Goal: Transaction & Acquisition: Purchase product/service

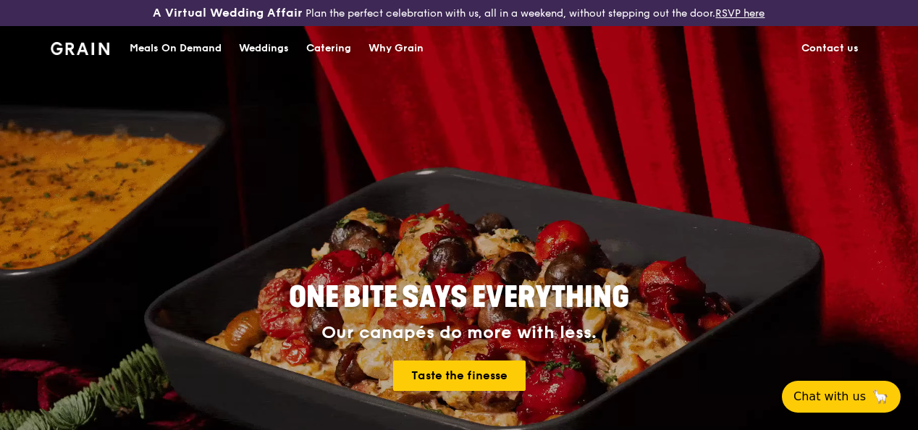
click at [322, 55] on div "Catering" at bounding box center [328, 48] width 45 height 43
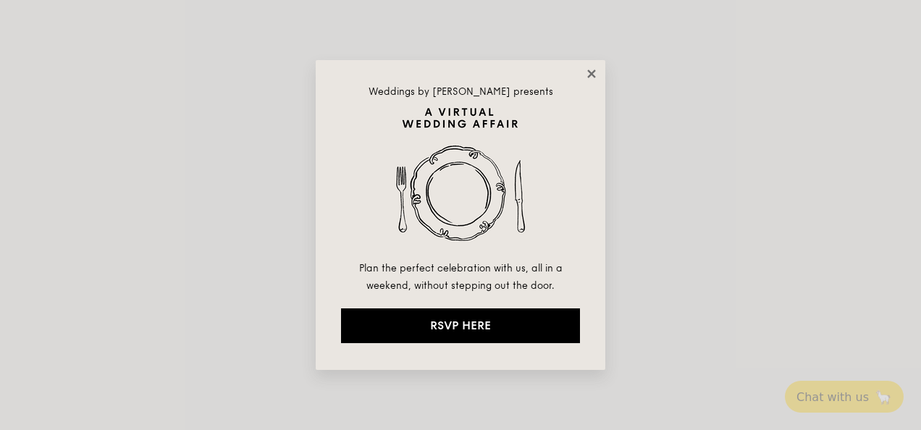
click at [589, 74] on icon at bounding box center [591, 73] width 13 height 13
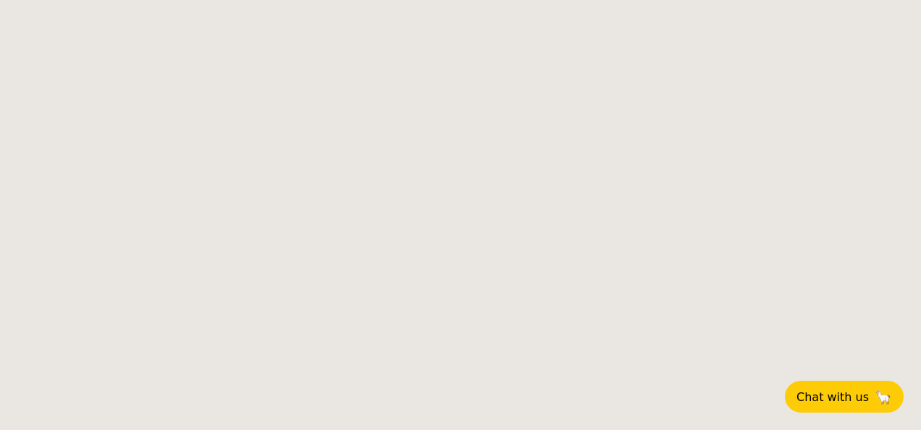
select select
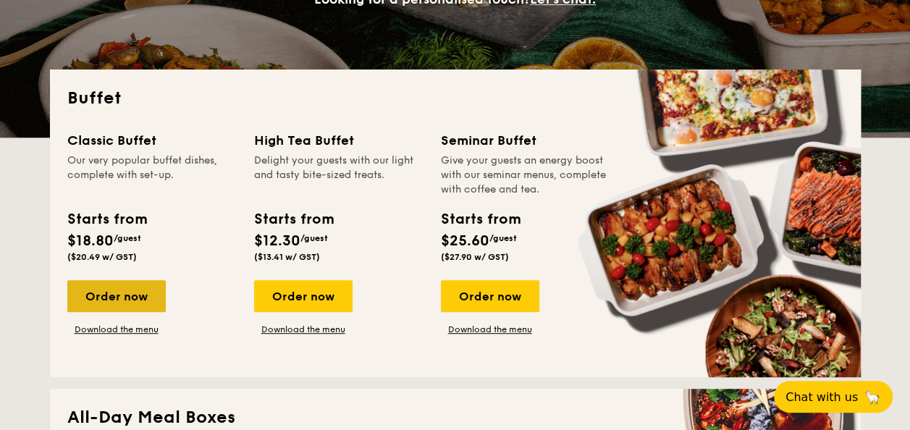
scroll to position [330, 0]
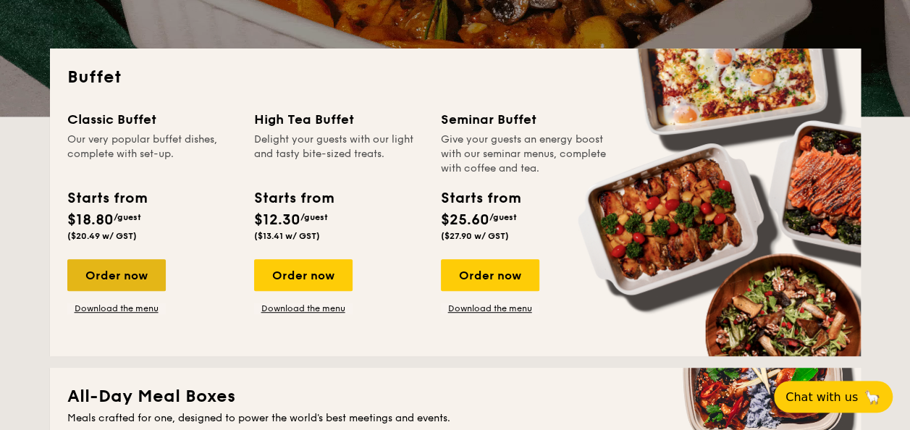
click at [126, 264] on div "Order now" at bounding box center [116, 275] width 98 height 32
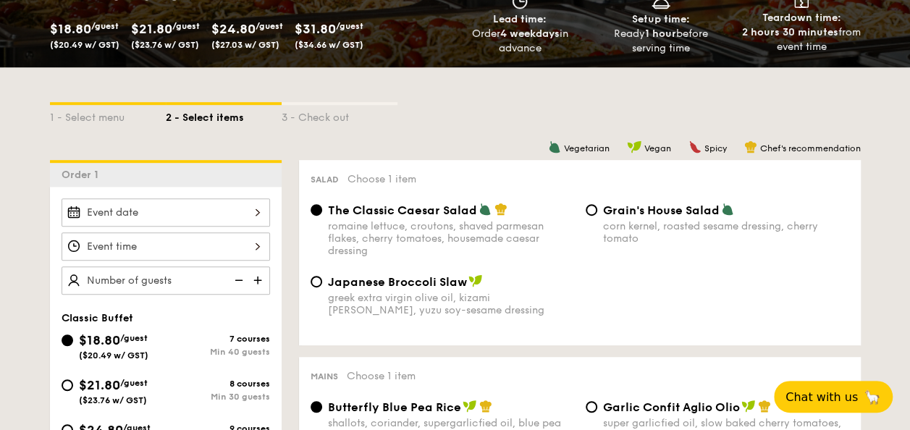
scroll to position [435, 0]
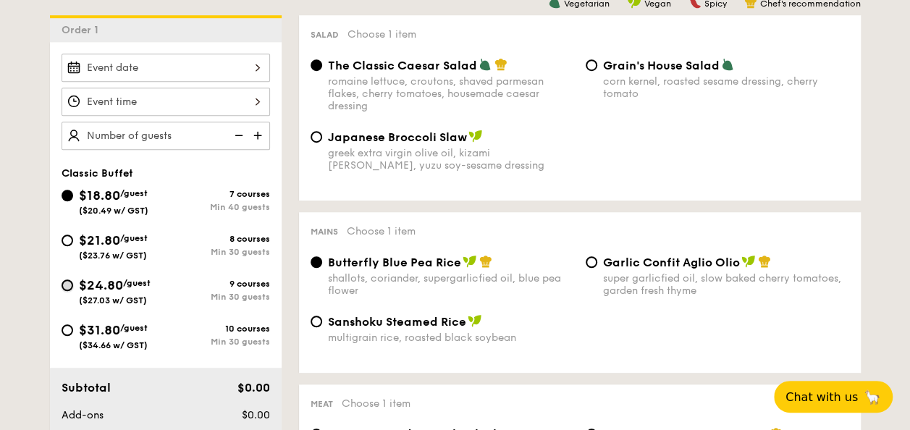
click at [64, 280] on input "$24.80 /guest ($27.03 w/ GST) 9 courses Min 30 guests" at bounding box center [68, 286] width 12 height 12
radio input "true"
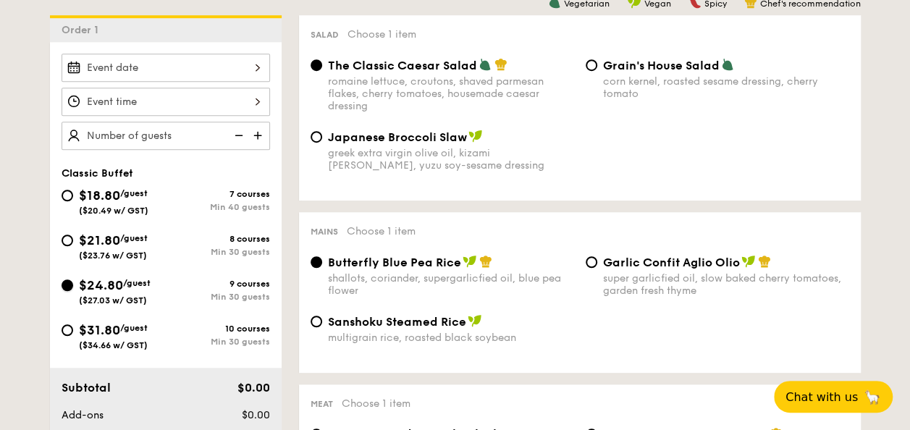
radio input "true"
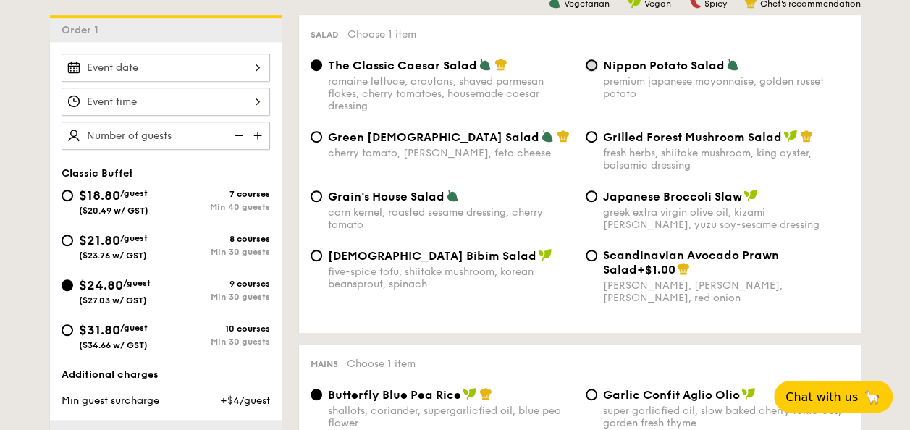
click at [589, 60] on input "Nippon Potato Salad premium japanese mayonnaise, golden russet potato" at bounding box center [592, 65] width 12 height 12
radio input "true"
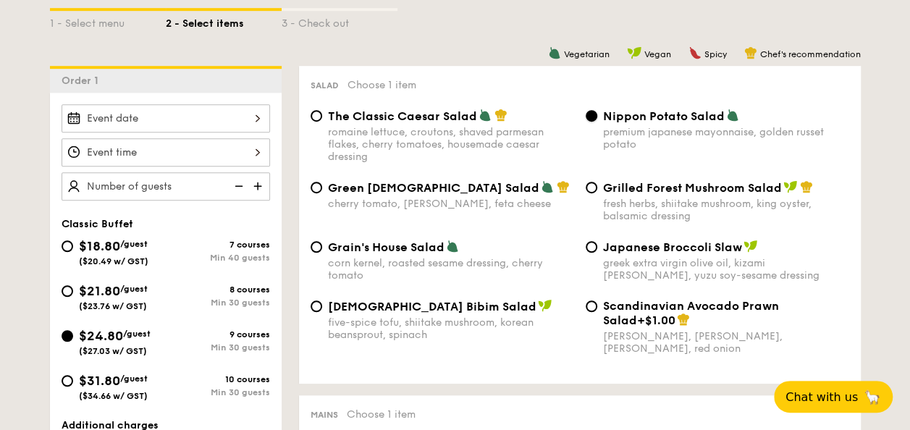
scroll to position [362, 0]
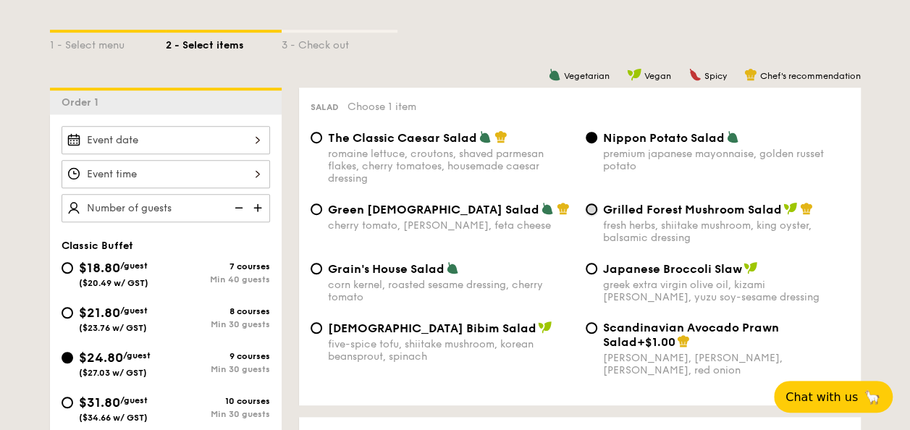
click at [588, 211] on input "Grilled Forest Mushroom Salad fresh herbs, shiitake mushroom, king oyster, bals…" at bounding box center [592, 209] width 12 height 12
radio input "true"
click at [589, 132] on input "Nippon Potato Salad premium japanese mayonnaise, golden russet potato" at bounding box center [592, 138] width 12 height 12
radio input "true"
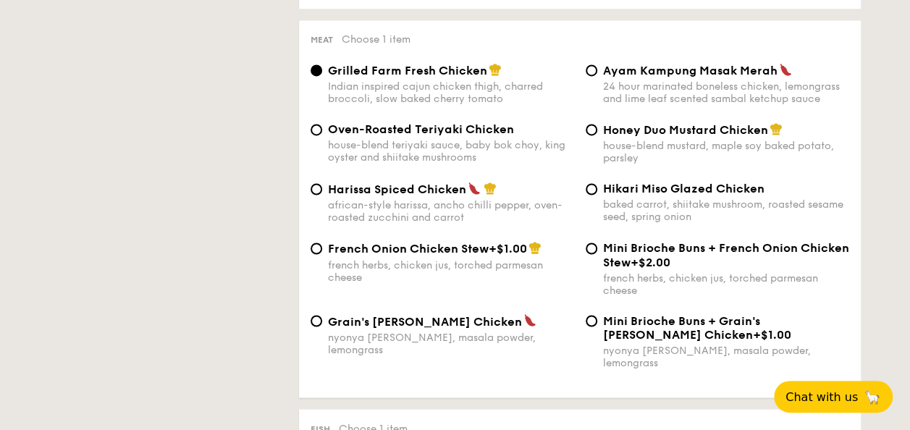
scroll to position [1086, 0]
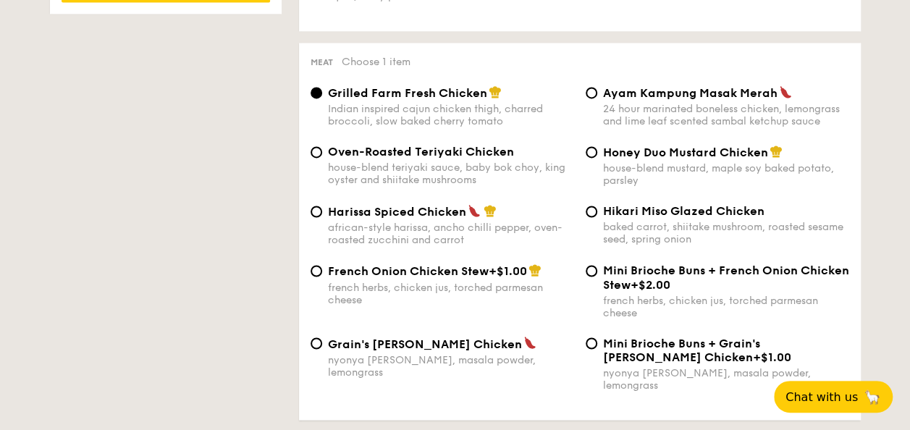
click at [610, 153] on span "Honey Duo Mustard Chicken" at bounding box center [685, 153] width 165 height 14
click at [597, 153] on input "Honey Duo Mustard Chicken house-blend mustard, maple soy baked potato, parsley" at bounding box center [592, 152] width 12 height 12
radio input "true"
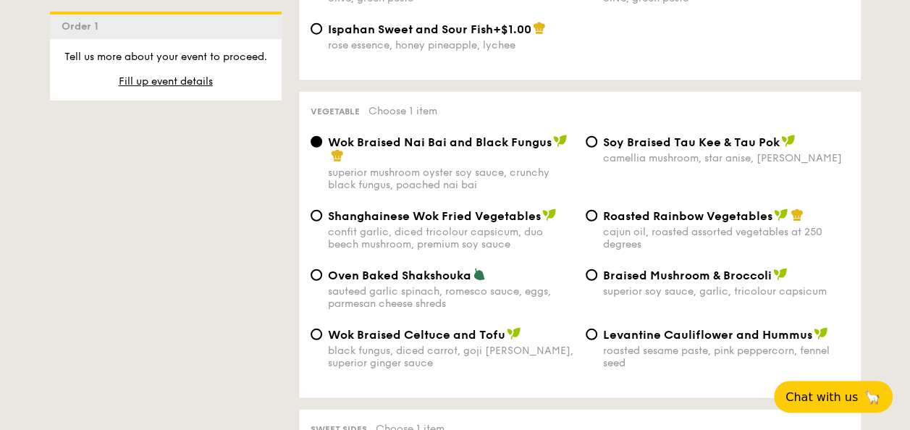
scroll to position [1883, 0]
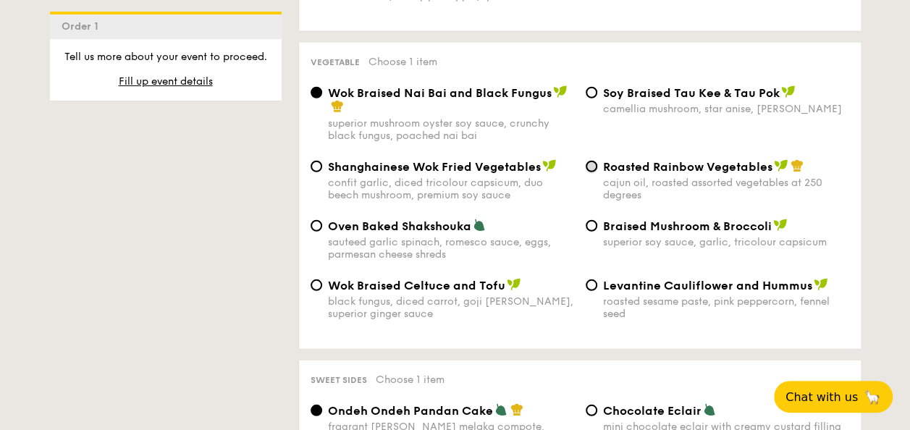
click at [597, 161] on input "Roasted Rainbow Vegetables cajun oil, roasted assorted vegetables at 250 degrees" at bounding box center [592, 167] width 12 height 12
radio input "true"
click at [466, 86] on span "Wok Braised Nai Bai and Black Fungus" at bounding box center [440, 93] width 224 height 14
click at [322, 87] on input "Wok Braised Nai Bai and Black Fungus superior mushroom oyster soy sauce, crunch…" at bounding box center [317, 93] width 12 height 12
radio input "true"
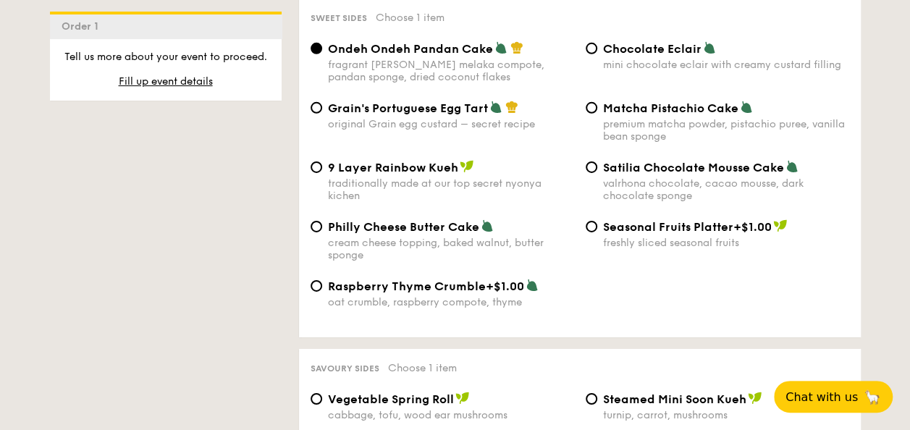
scroll to position [2462, 0]
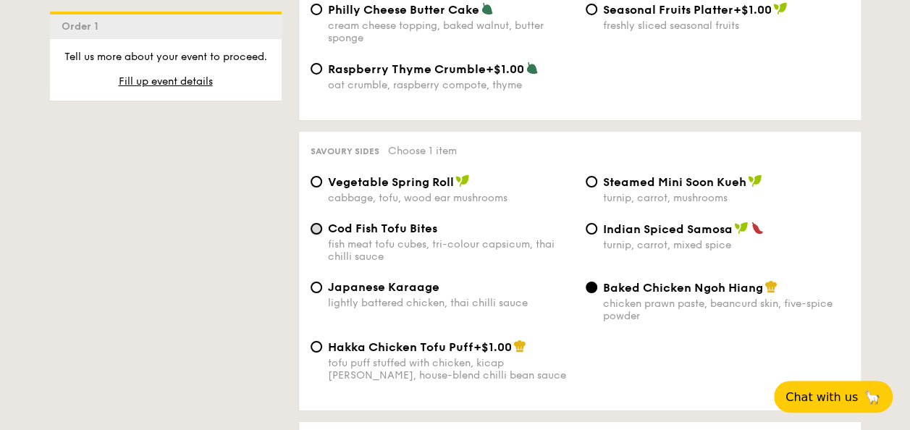
click at [311, 223] on input "Cod Fish Tofu Bites fish meat tofu cubes, tri-colour capsicum, thai chilli sauce" at bounding box center [317, 229] width 12 height 12
radio input "true"
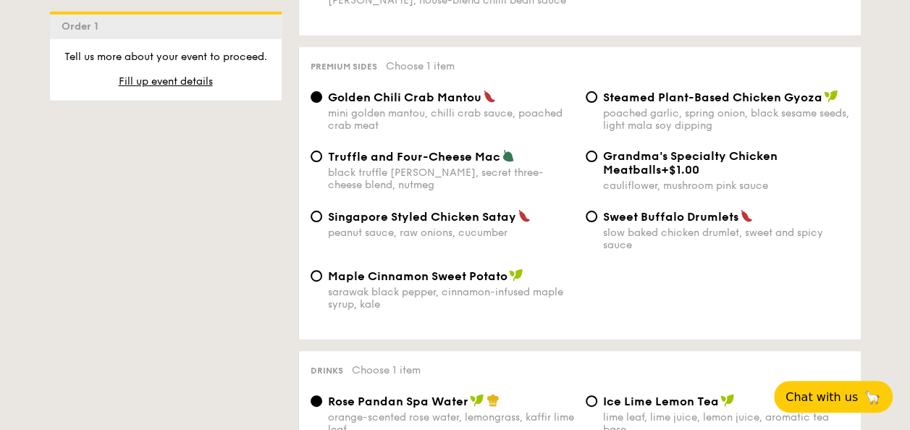
scroll to position [2824, 0]
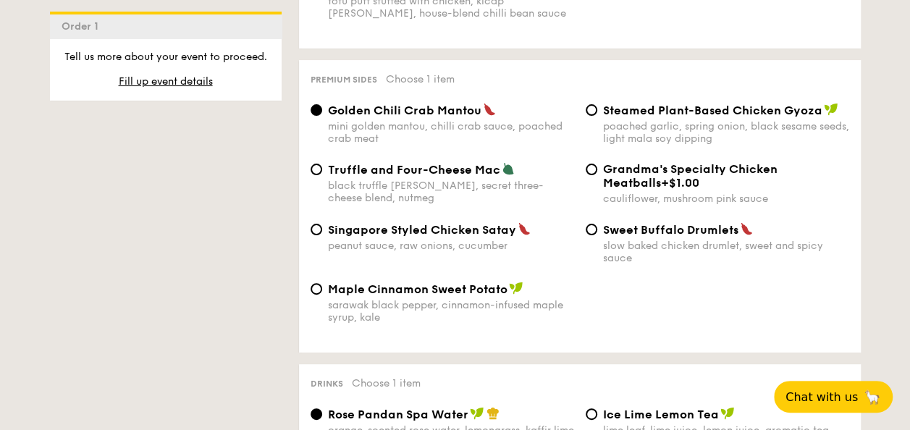
click at [632, 122] on div "poached garlic, spring onion, black sesame seeds, light mala soy dipping" at bounding box center [726, 132] width 246 height 25
click at [597, 116] on input "Steamed Plant-Based Chicken Gyoza poached garlic, spring onion, black sesame se…" at bounding box center [592, 110] width 12 height 12
radio input "true"
click at [332, 112] on span "Golden Chili Crab Mantou" at bounding box center [405, 111] width 154 height 14
click at [322, 112] on input "Golden Chili Crab Mantou mini golden mantou, chilli crab sauce, poached crab me…" at bounding box center [317, 110] width 12 height 12
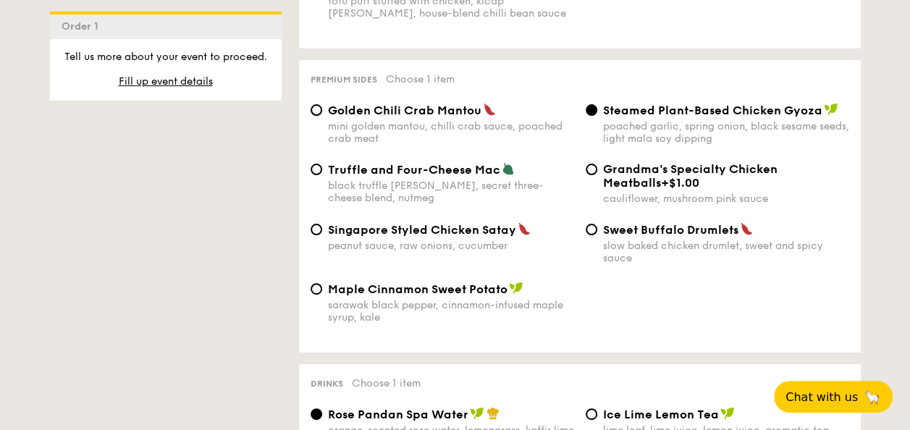
radio input "true"
click at [637, 113] on div "Steamed Plant-Based Chicken Gyoza poached garlic, spring onion, black sesame se…" at bounding box center [726, 124] width 246 height 42
click at [597, 113] on input "Steamed Plant-Based Chicken Gyoza poached garlic, spring onion, black sesame se…" at bounding box center [592, 110] width 12 height 12
radio input "true"
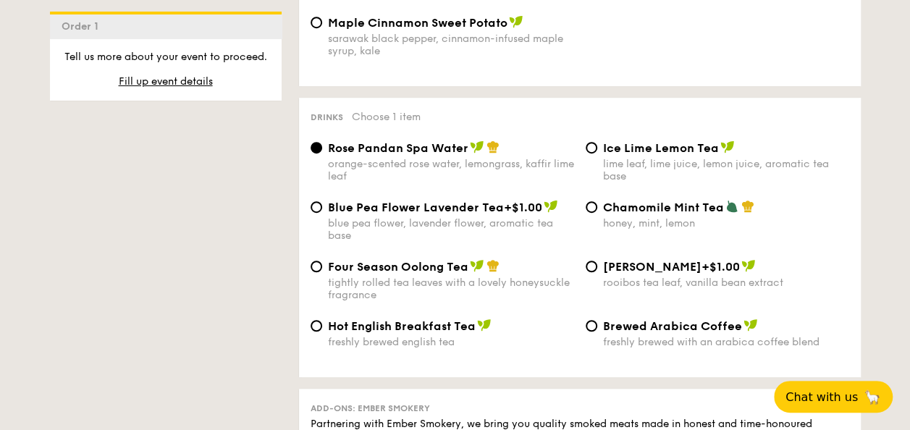
scroll to position [3114, 0]
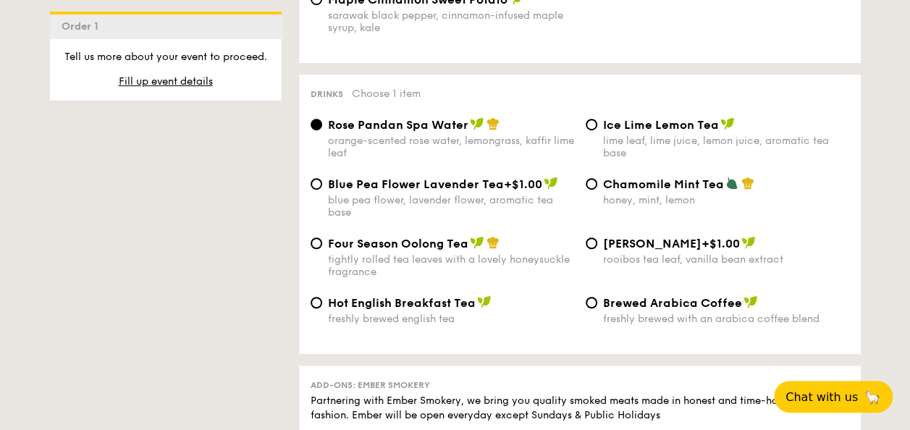
click at [353, 190] on div "Blue Pea Flower Lavender Tea +$1.00 blue pea flower, lavender flower, aromatic …" at bounding box center [451, 198] width 246 height 42
click at [322, 190] on input "Blue Pea Flower Lavender Tea +$1.00 blue pea flower, lavender flower, aromatic …" at bounding box center [317, 184] width 12 height 12
radio input "true"
click at [340, 135] on div "orange-scented rose water, lemongrass, kaffir lime leaf" at bounding box center [451, 147] width 246 height 25
click at [322, 130] on input "Rose Pandan Spa Water orange-scented rose water, lemongrass, kaffir lime leaf" at bounding box center [317, 125] width 12 height 12
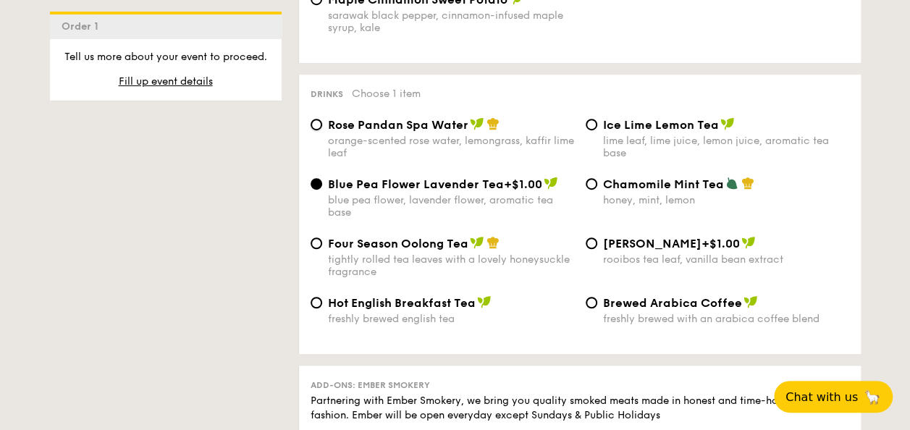
radio input "true"
click at [372, 204] on div "blue pea flower, lavender flower, aromatic tea base" at bounding box center [451, 206] width 246 height 25
click at [322, 190] on input "Blue Pea Flower Lavender Tea +$1.00 blue pea flower, lavender flower, aromatic …" at bounding box center [317, 184] width 12 height 12
radio input "true"
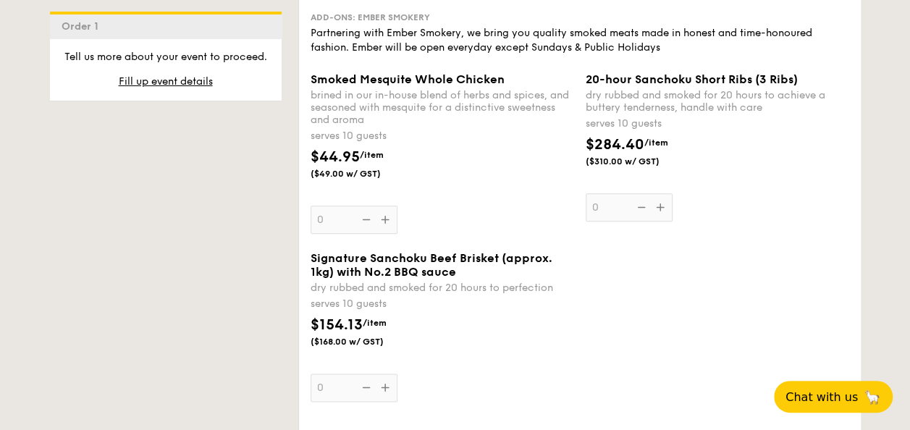
scroll to position [3476, 0]
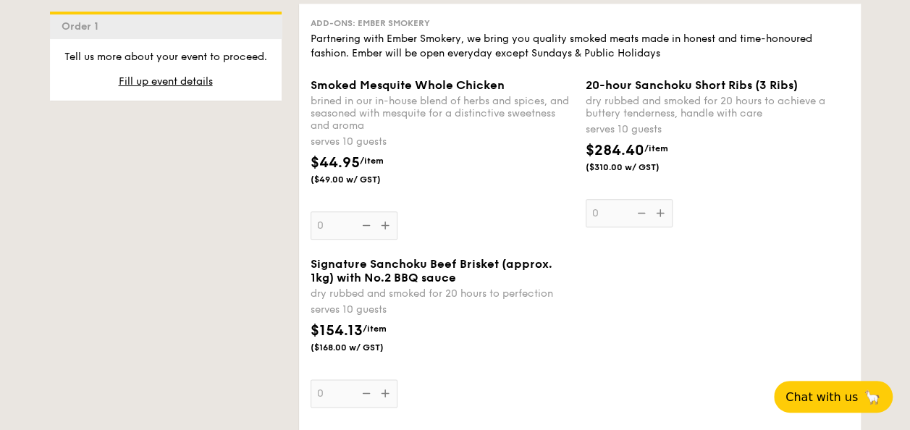
click at [658, 207] on div "20-hour Sanchoku Short Ribs (3 Ribs) dry rubbed and smoked for 20 hours to achi…" at bounding box center [718, 152] width 264 height 149
click at [658, 207] on input "0" at bounding box center [629, 213] width 87 height 28
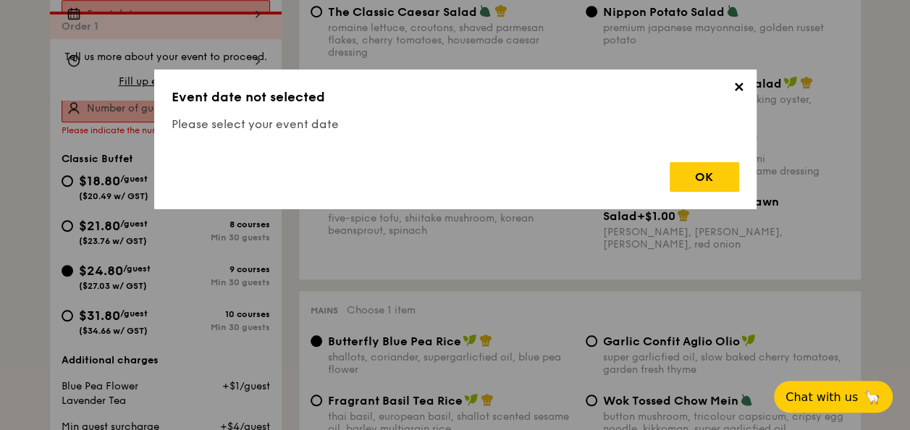
scroll to position [427, 0]
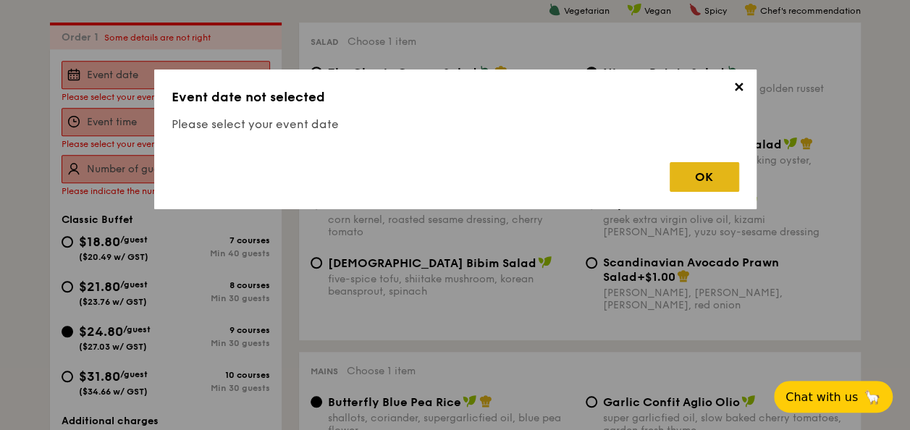
click at [711, 172] on div "OK" at bounding box center [705, 177] width 70 height 30
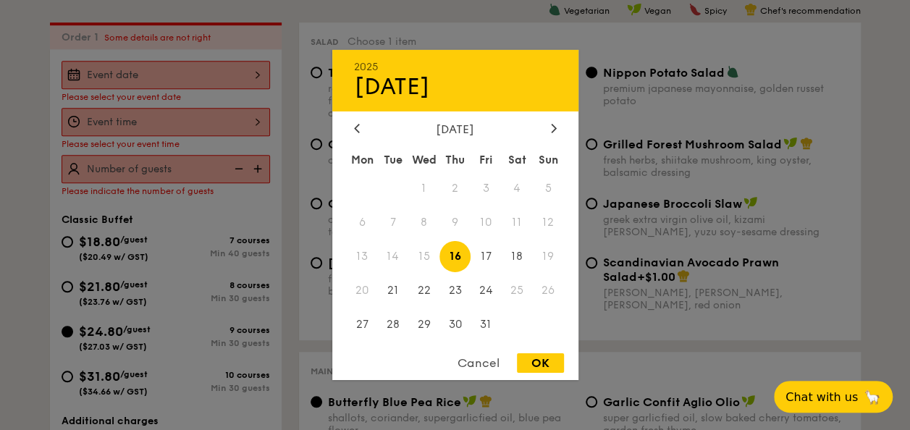
click at [202, 69] on div "2025 Oct 16 October 2025 Mon Tue Wed Thu Fri Sat Sun 1 2 3 4 5 6 7 8 9 10 11 12…" at bounding box center [166, 75] width 209 height 28
click at [389, 290] on span "21" at bounding box center [392, 289] width 31 height 31
click at [533, 356] on div "OK" at bounding box center [540, 363] width 47 height 20
type input "Oct 21, 2025"
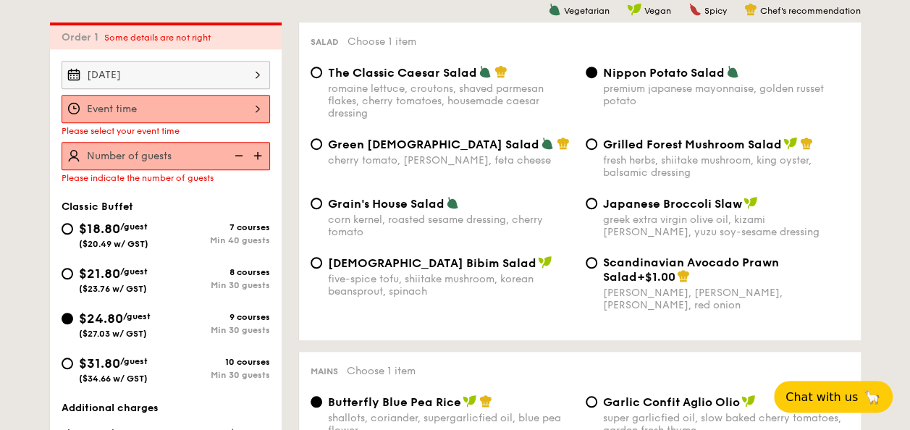
click at [207, 104] on div at bounding box center [166, 109] width 209 height 28
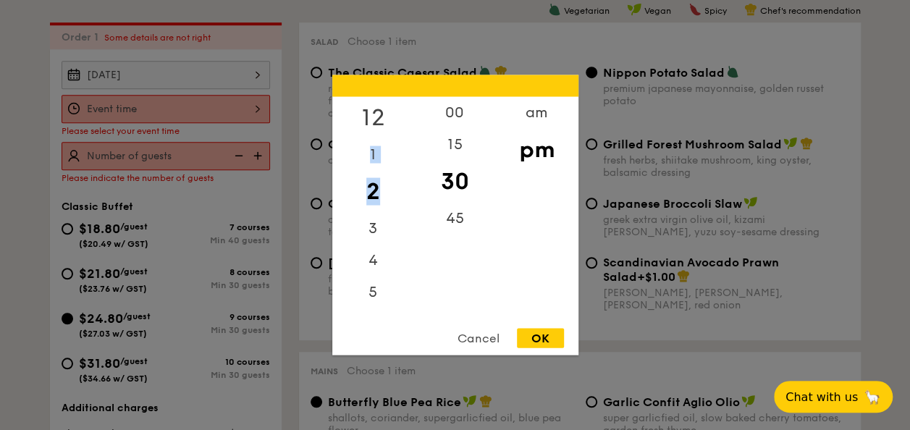
drag, startPoint x: 381, startPoint y: 172, endPoint x: 390, endPoint y: 103, distance: 69.4
click at [390, 103] on div "12 1 2 3 4 5 6 7 8 9 10 11" at bounding box center [373, 207] width 82 height 221
click at [371, 285] on div "5" at bounding box center [373, 287] width 82 height 42
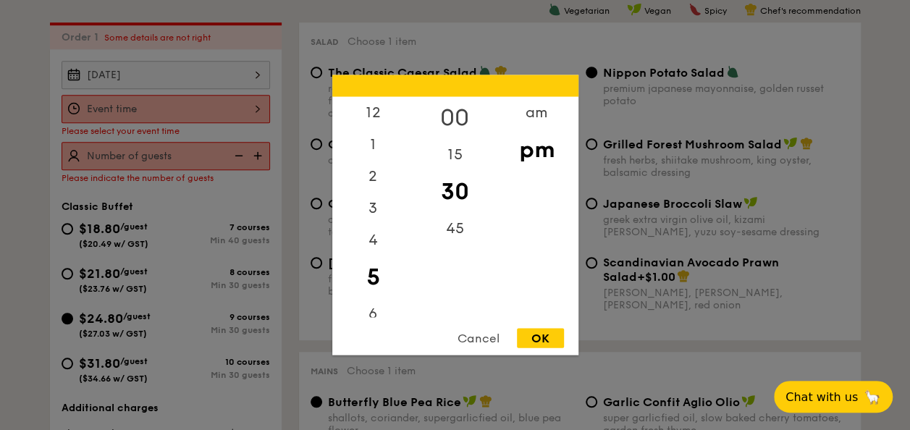
click at [457, 112] on div "00" at bounding box center [455, 118] width 82 height 42
click at [542, 334] on div "OK" at bounding box center [540, 339] width 47 height 20
type input "5:00PM"
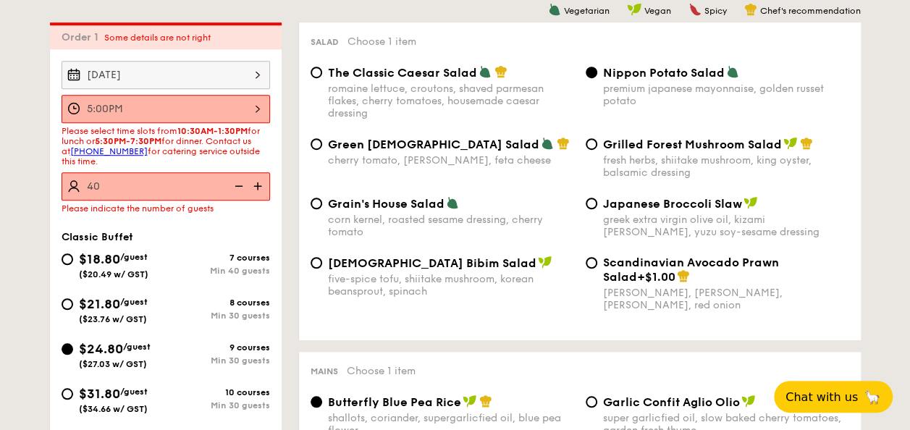
type input "40 guests"
click at [197, 236] on div "Classic Buffet $18.80 /guest ($20.49 w/ GST) 7 courses Min 40 guests $21.80 /gu…" at bounding box center [166, 330] width 209 height 198
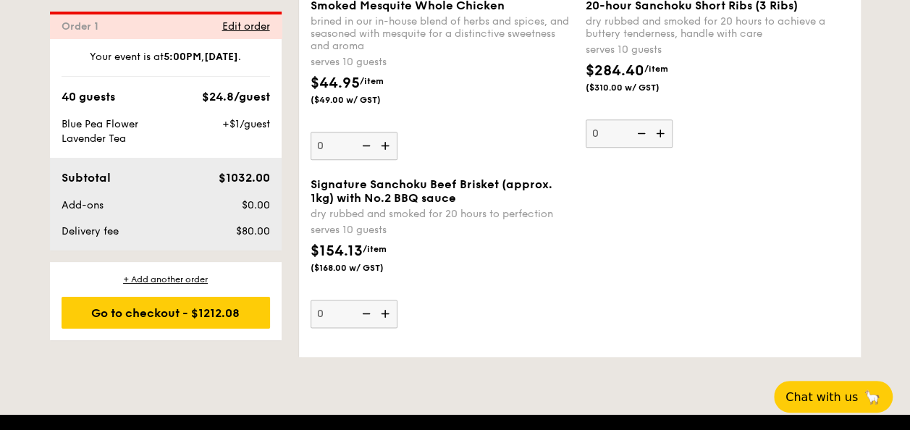
scroll to position [3469, 0]
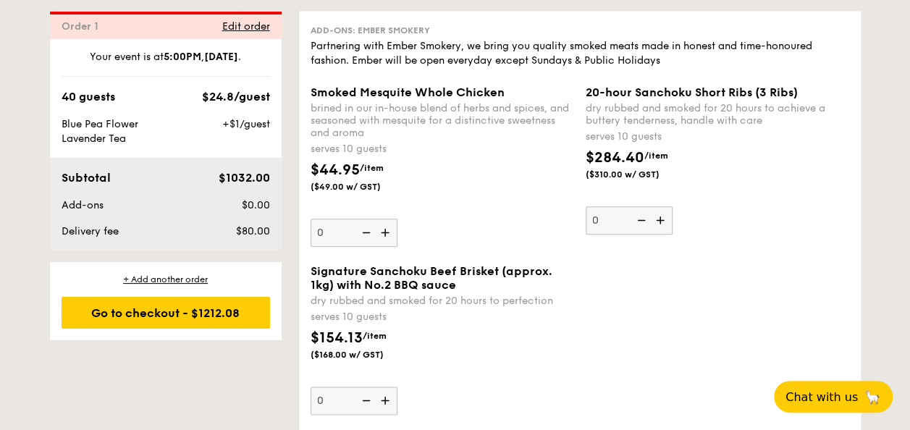
click at [660, 213] on img at bounding box center [662, 220] width 22 height 28
click at [660, 213] on input "0" at bounding box center [629, 220] width 87 height 28
type input "1"
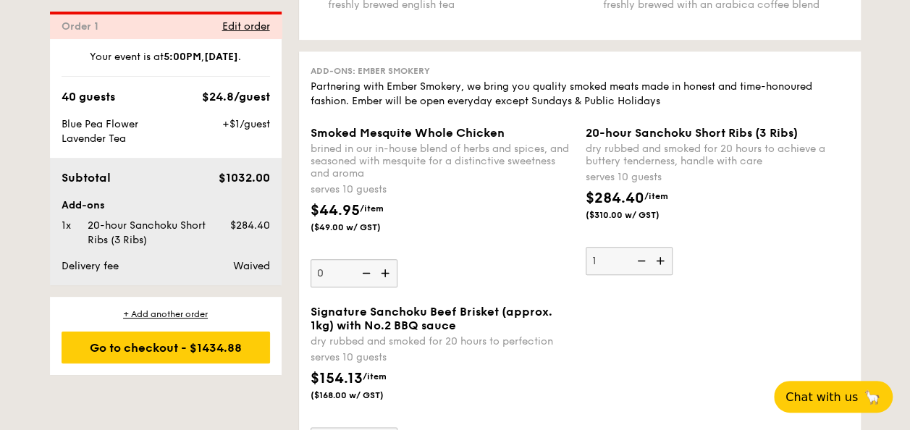
scroll to position [3387, 0]
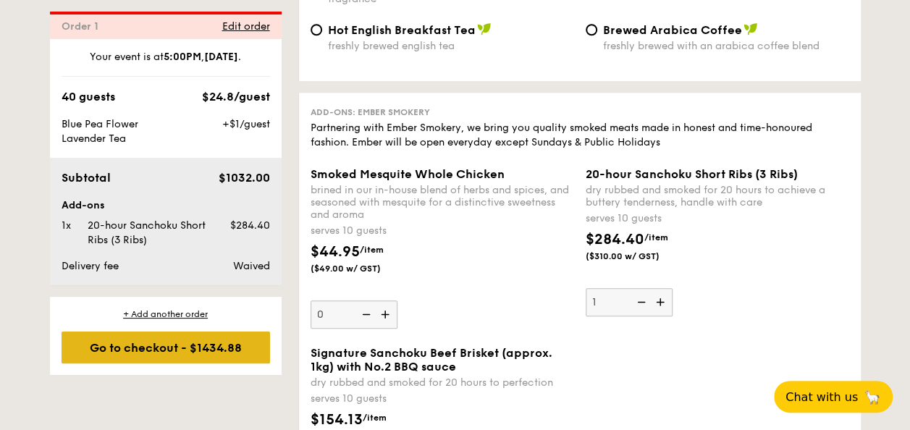
click at [236, 345] on div "Go to checkout - $1434.88" at bounding box center [166, 348] width 209 height 32
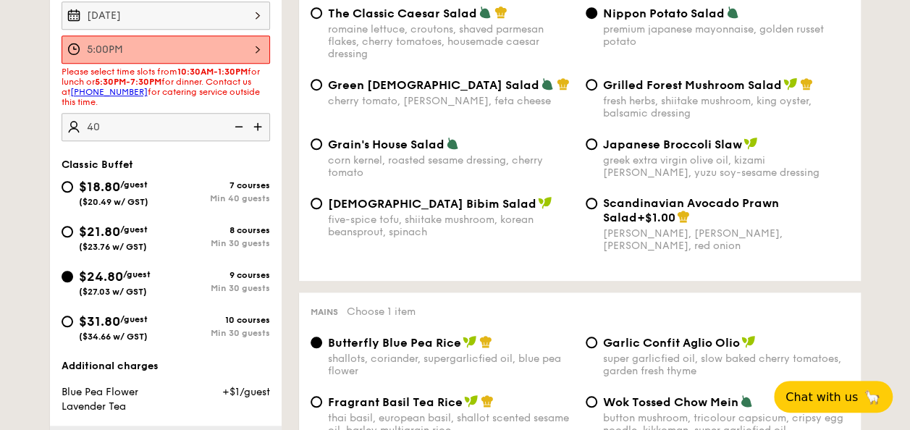
scroll to position [427, 0]
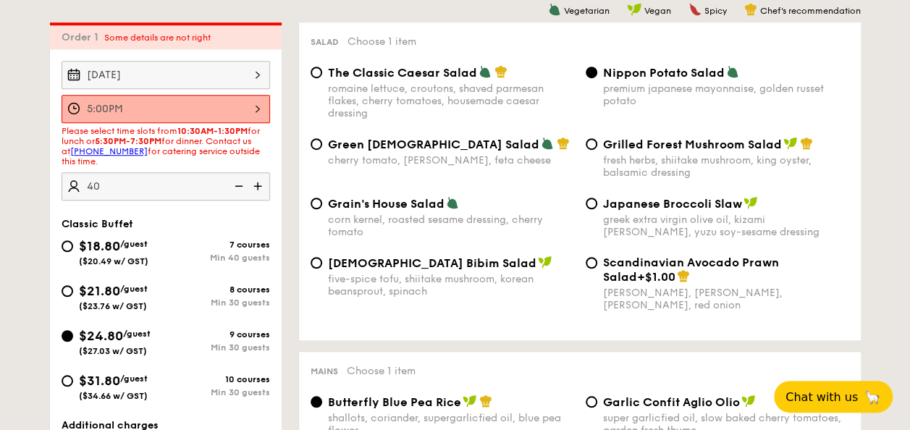
click at [244, 101] on div "5:00PM 12 1 2 3 4 5 6 7 8 9 10 11 00 15 30 45 am pm Cancel OK" at bounding box center [166, 109] width 209 height 28
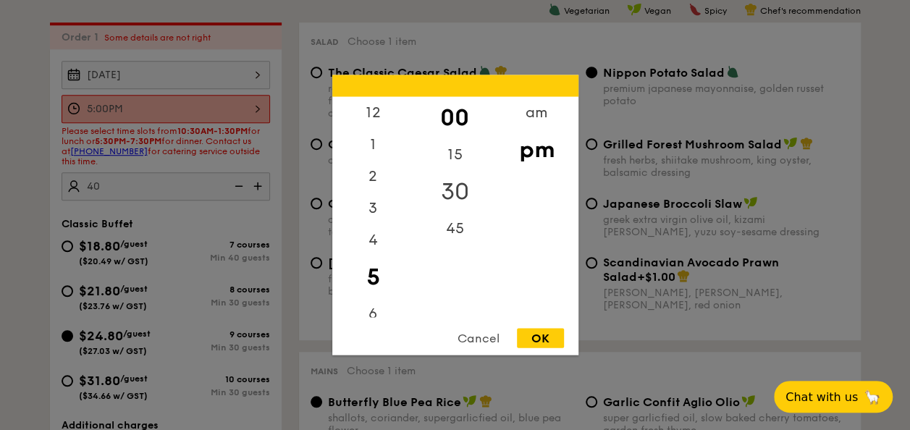
click at [456, 193] on div "30" at bounding box center [455, 192] width 82 height 42
click at [544, 336] on div "OK" at bounding box center [540, 339] width 47 height 20
type input "5:30PM"
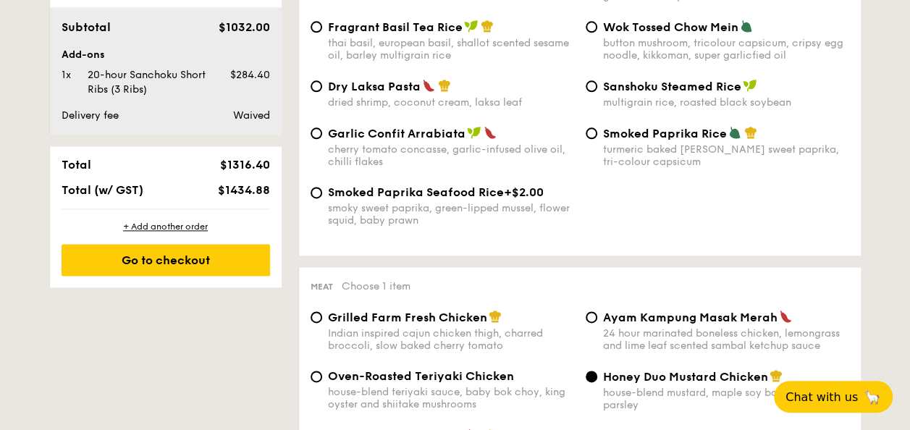
scroll to position [1441, 0]
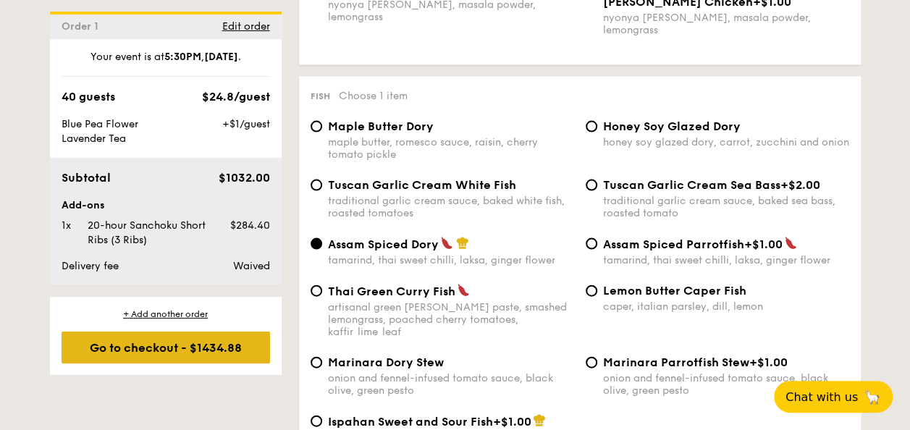
click at [203, 343] on div "Go to checkout - $1434.88" at bounding box center [166, 348] width 209 height 32
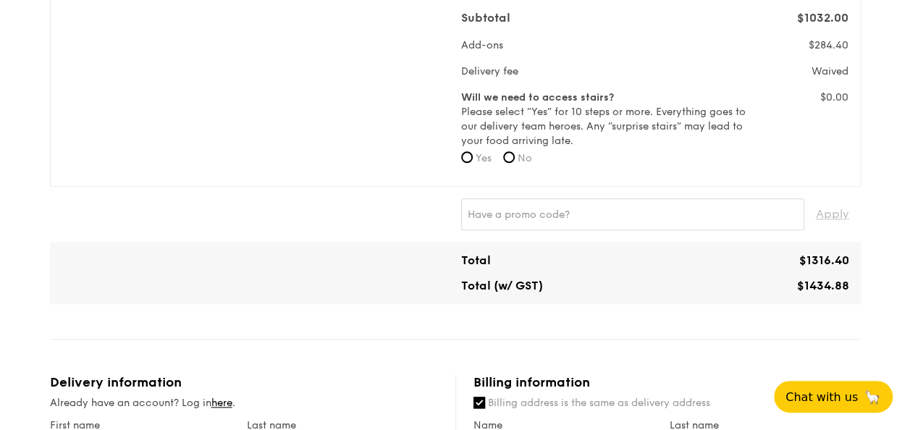
scroll to position [620, 0]
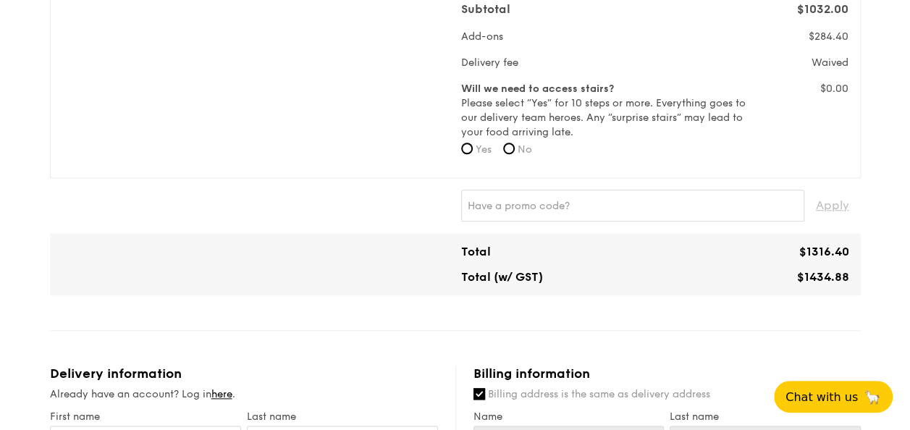
click at [517, 145] on label "No" at bounding box center [517, 150] width 29 height 14
click at [515, 145] on input "No" at bounding box center [509, 149] width 12 height 12
radio input "true"
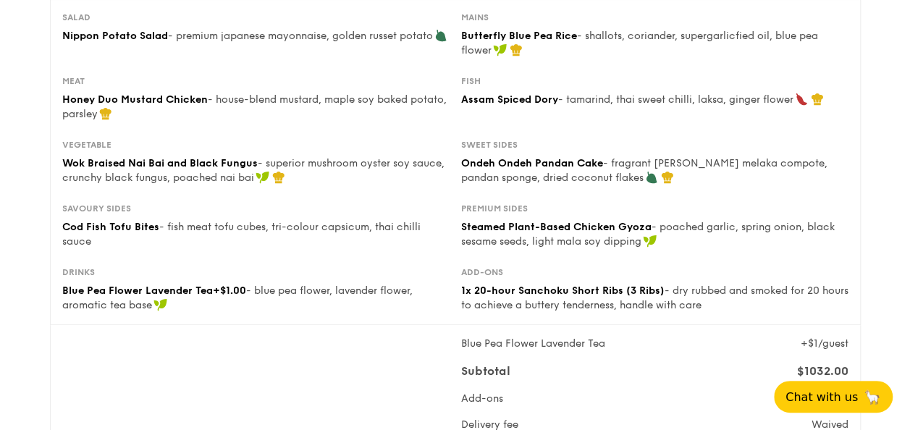
scroll to position [379, 0]
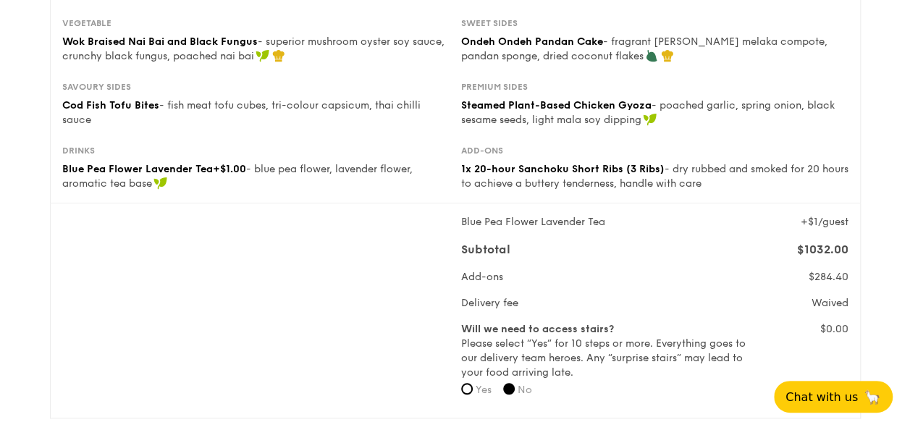
click at [297, 259] on div "Blue Pea Flower Lavender Tea +$1/guest Subtotal $1032.00 Add-ons $284.40 Delive…" at bounding box center [455, 310] width 798 height 191
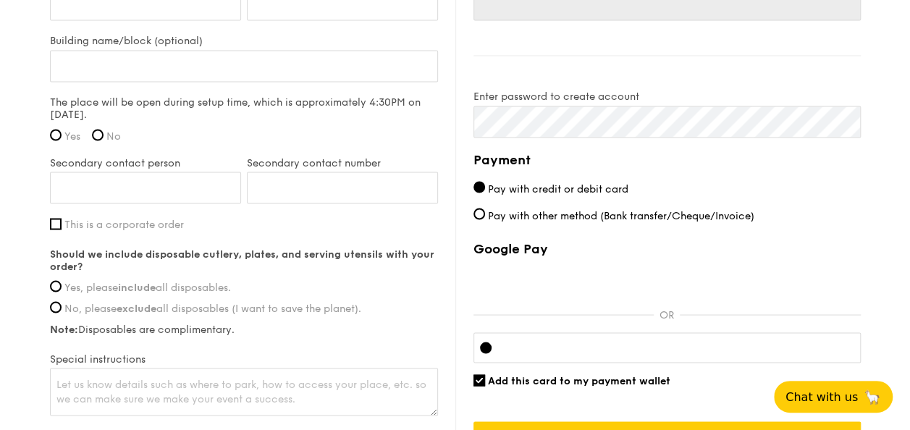
scroll to position [1377, 0]
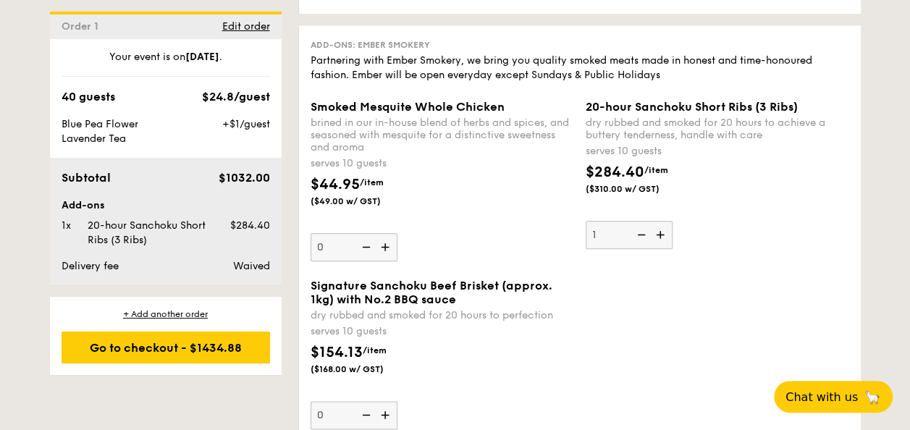
scroll to position [3532, 0]
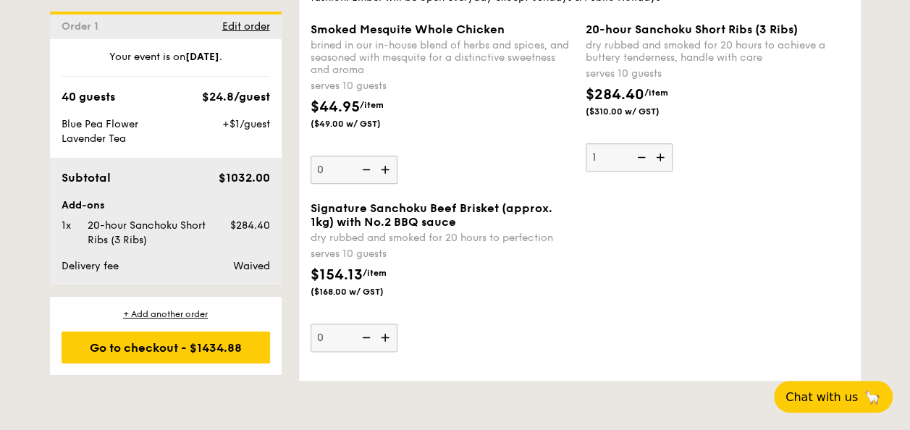
click at [639, 148] on img at bounding box center [640, 157] width 22 height 28
click at [639, 148] on input "1" at bounding box center [629, 157] width 87 height 28
type input "0"
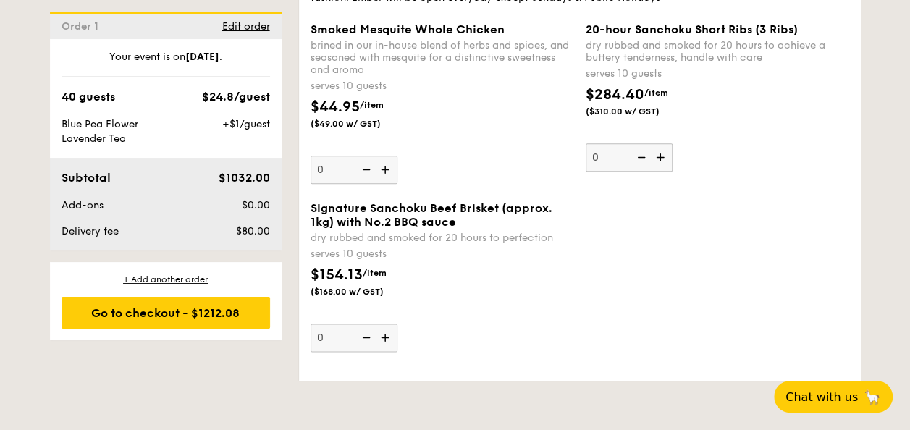
click at [641, 242] on div "Signature Sanchoku Beef Brisket (approx. 1kg) with No.2 BBQ sauce dry rubbed an…" at bounding box center [580, 285] width 550 height 168
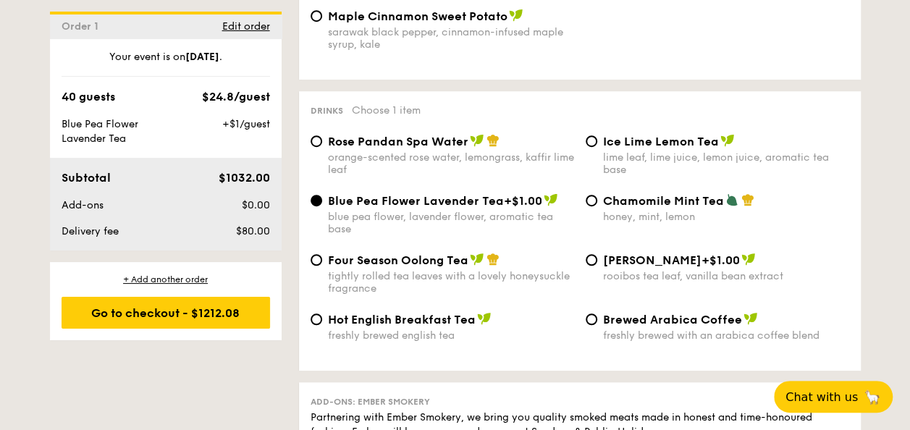
scroll to position [2880, 0]
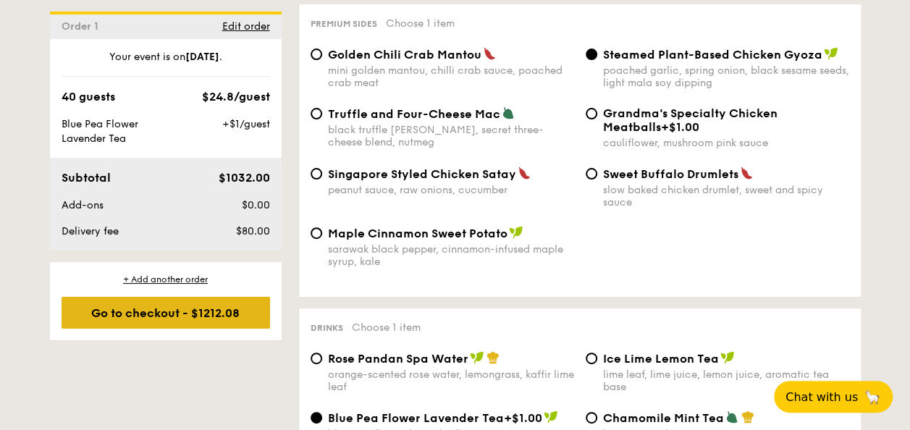
click at [119, 313] on div "Go to checkout - $1212.08" at bounding box center [166, 313] width 209 height 32
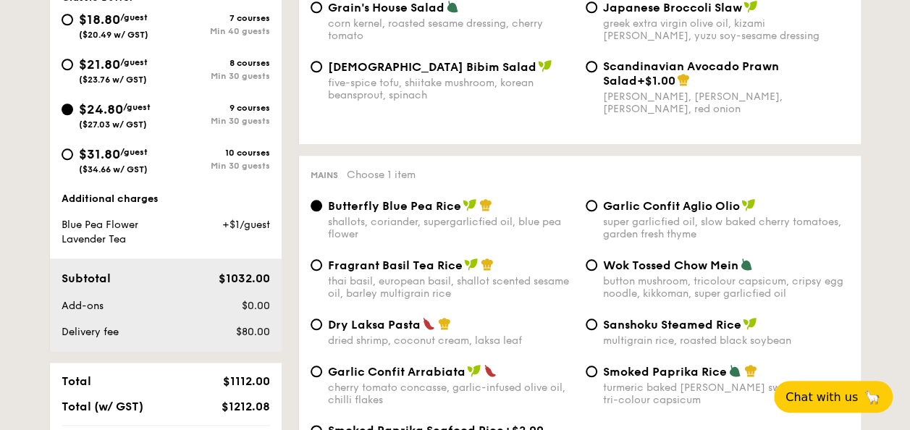
scroll to position [427, 0]
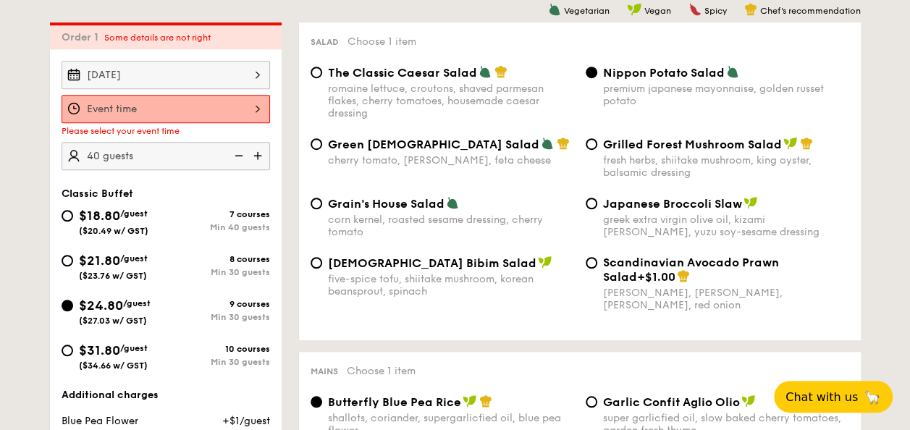
click at [176, 109] on div at bounding box center [166, 109] width 209 height 28
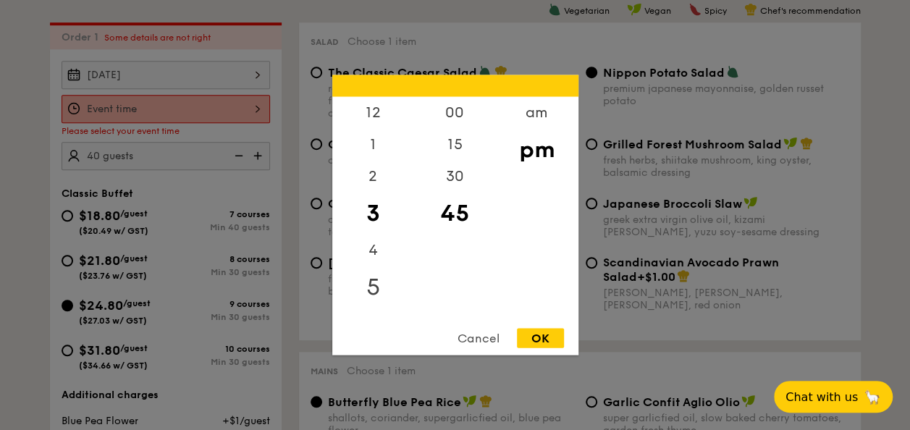
click at [372, 271] on div "5" at bounding box center [373, 287] width 82 height 42
click at [453, 183] on div "30" at bounding box center [455, 182] width 82 height 42
click at [533, 339] on div "OK" at bounding box center [540, 339] width 47 height 20
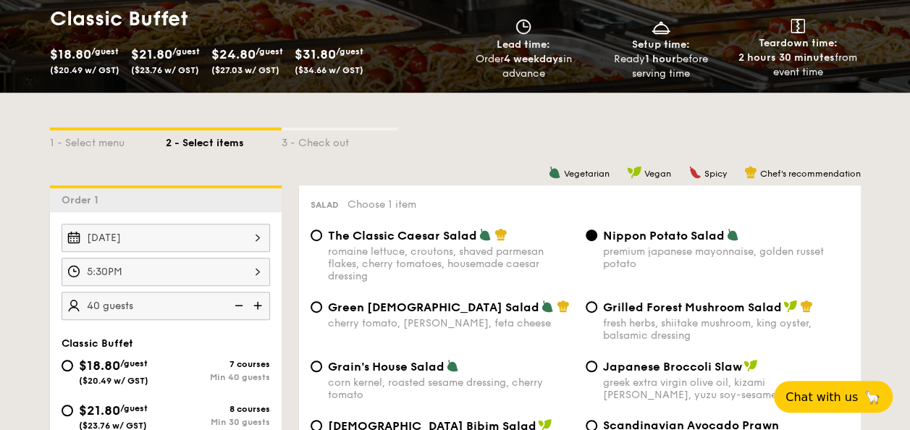
scroll to position [355, 0]
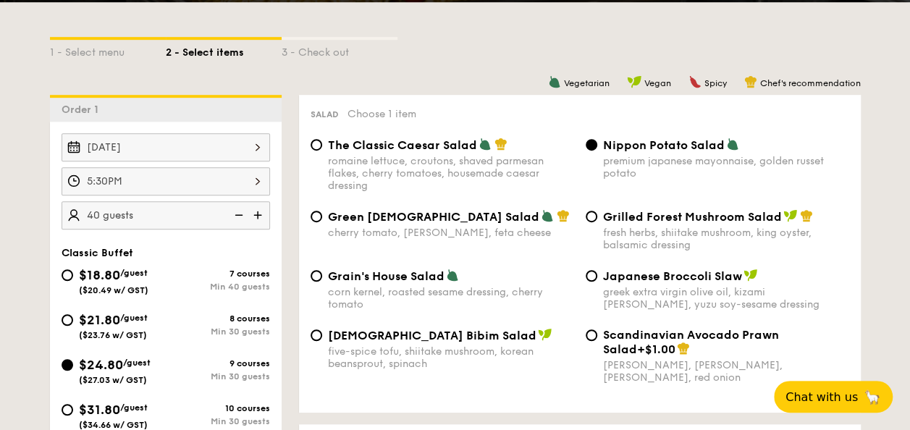
click at [155, 180] on div "5:30PM" at bounding box center [166, 181] width 209 height 28
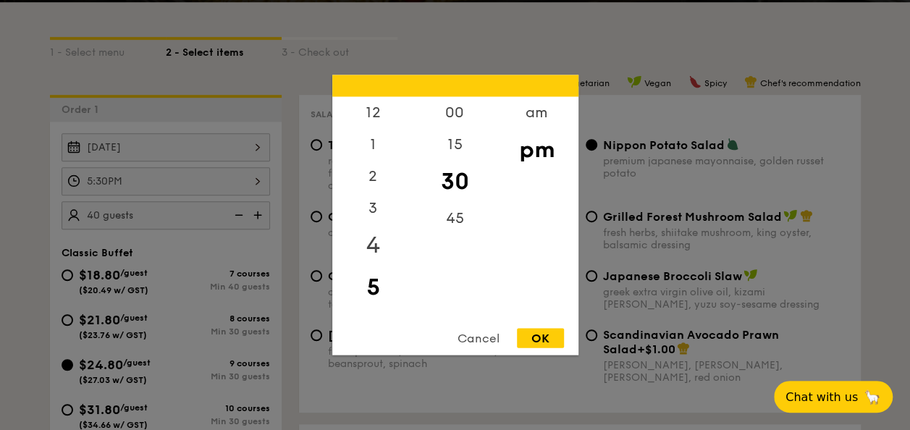
click at [367, 248] on div "4" at bounding box center [373, 245] width 82 height 42
click at [546, 344] on div "OK" at bounding box center [540, 339] width 47 height 20
type input "4:30PM"
